Goal: Navigation & Orientation: Find specific page/section

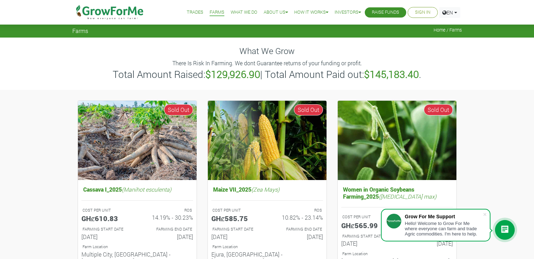
click at [188, 15] on link "Trades" at bounding box center [195, 12] width 17 height 7
click at [187, 12] on link "Trades" at bounding box center [195, 12] width 17 height 7
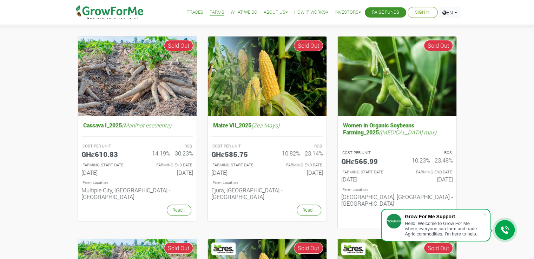
scroll to position [64, 0]
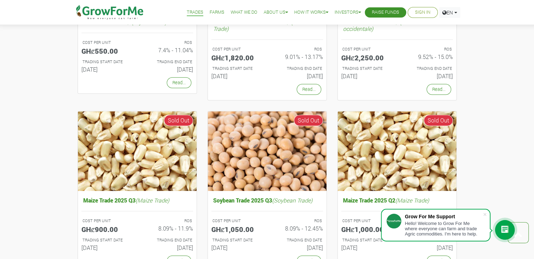
scroll to position [530, 0]
